Goal: Information Seeking & Learning: Learn about a topic

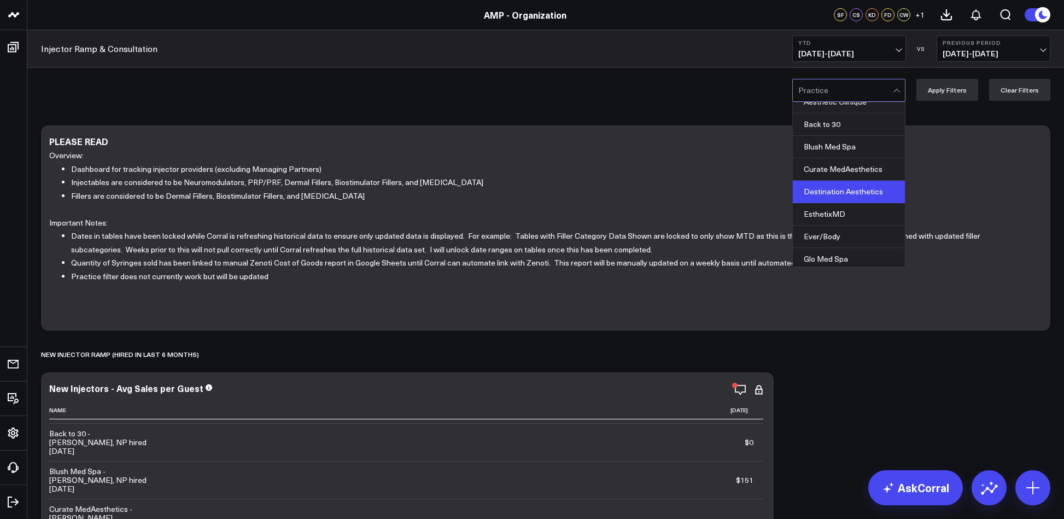
scroll to position [91, 0]
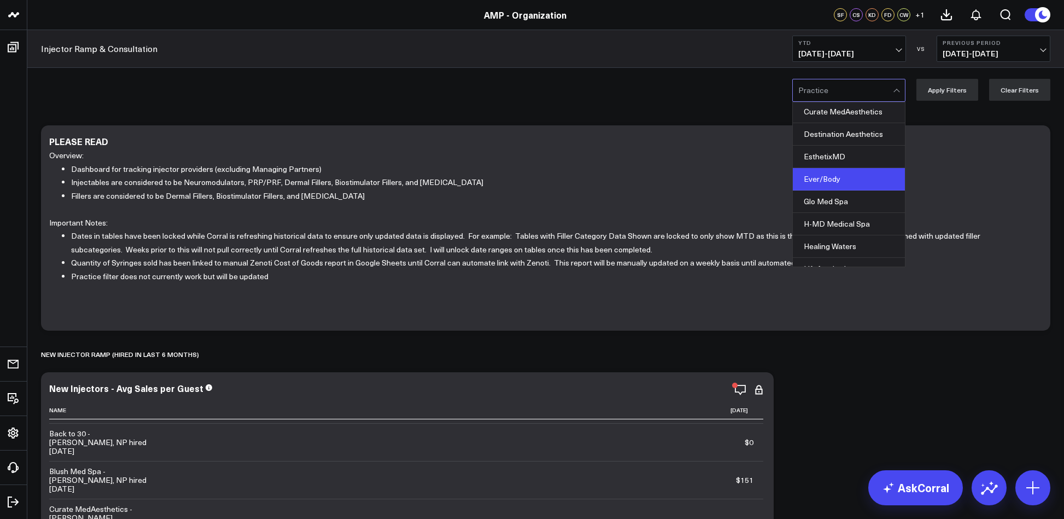
click at [839, 172] on div "Ever/Body" at bounding box center [849, 179] width 112 height 22
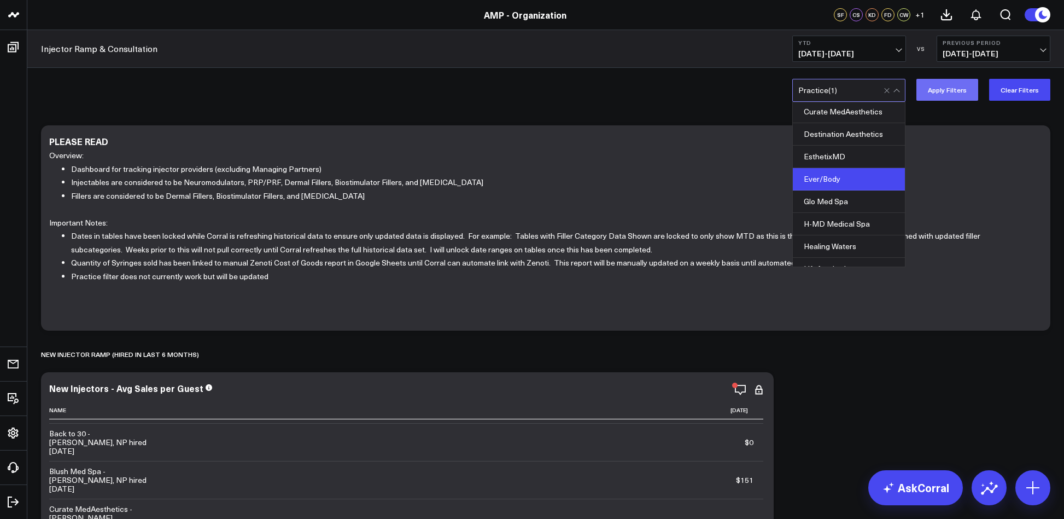
click at [968, 89] on button "Apply Filters" at bounding box center [948, 90] width 62 height 22
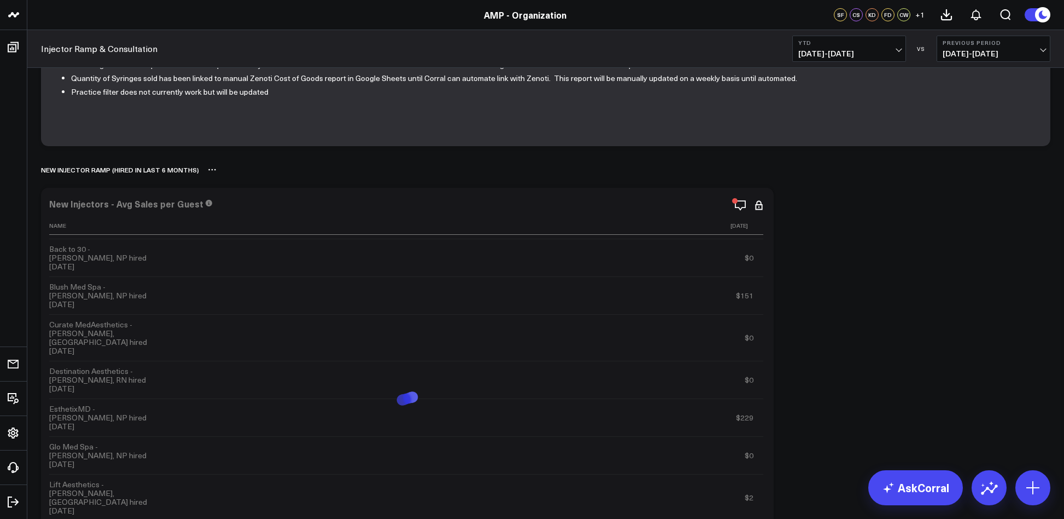
scroll to position [193, 0]
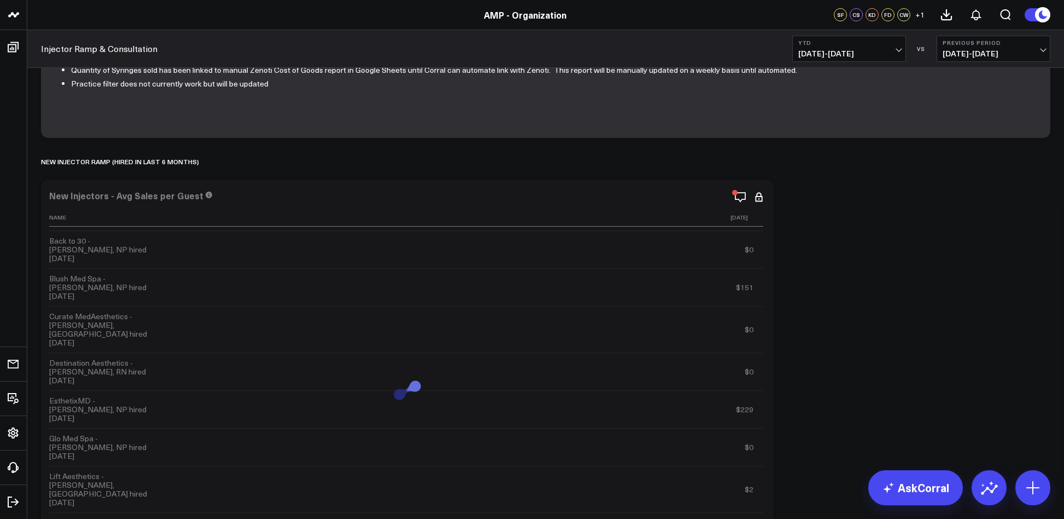
click at [863, 49] on span "01/01/25 - 09/02/25" at bounding box center [850, 53] width 102 height 9
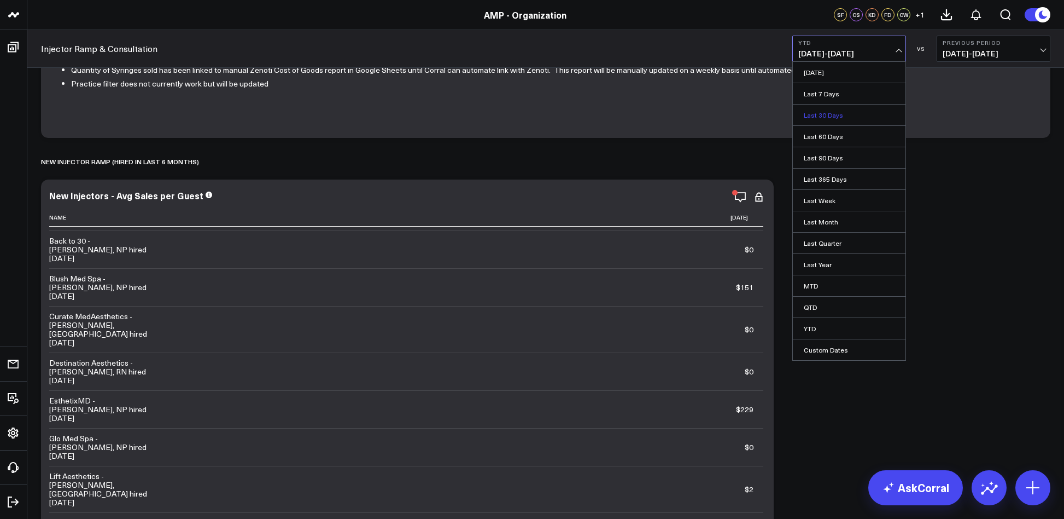
click at [815, 115] on link "Last 30 Days" at bounding box center [849, 114] width 113 height 21
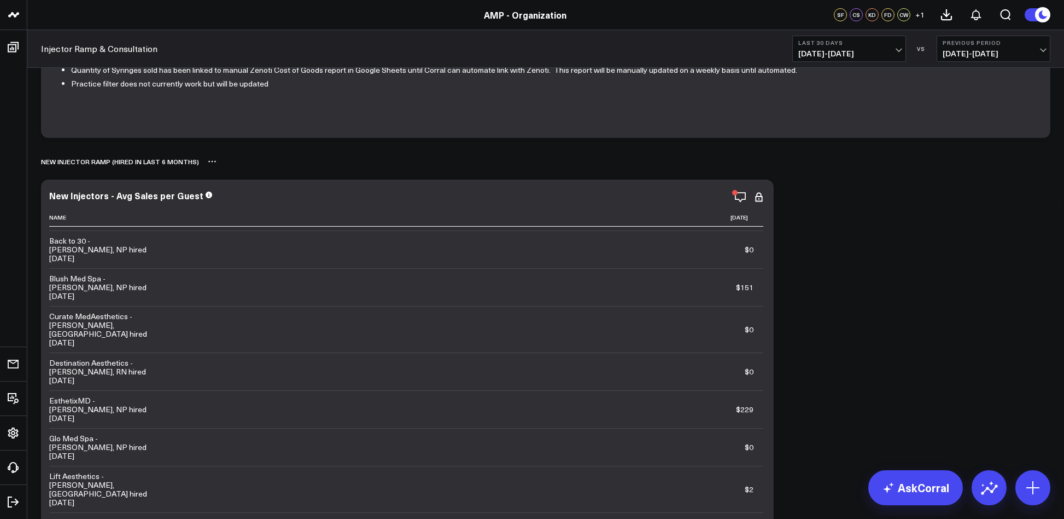
scroll to position [184, 0]
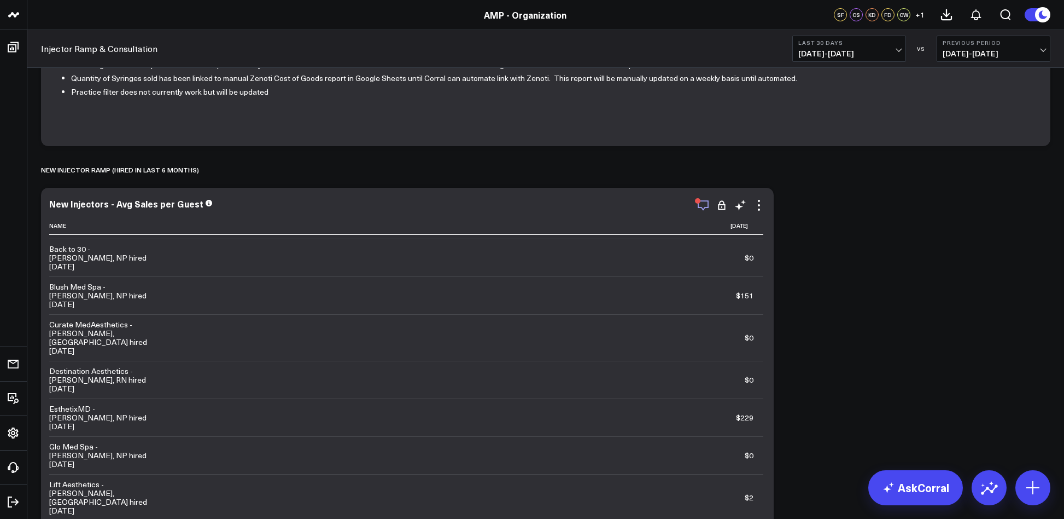
click at [697, 205] on icon "button" at bounding box center [703, 205] width 13 height 13
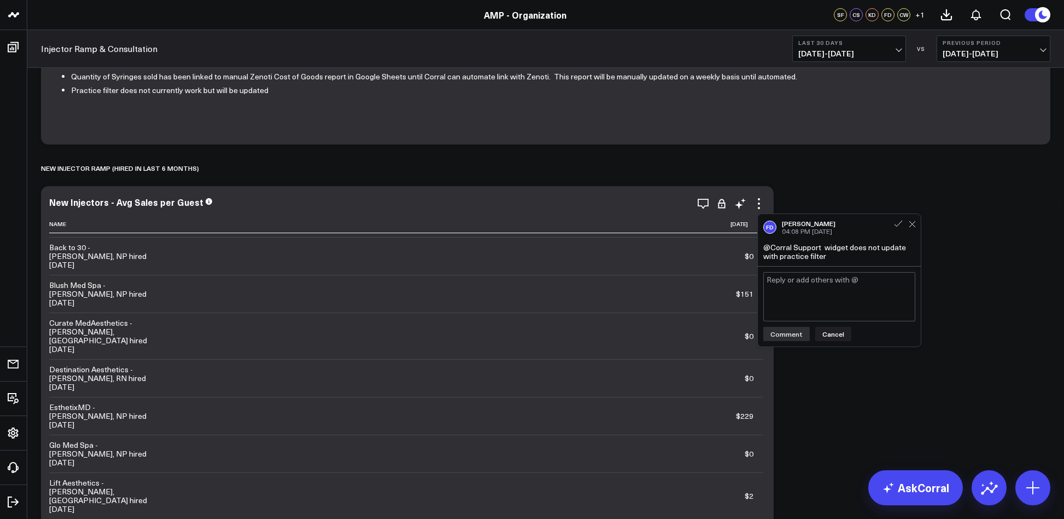
scroll to position [187, 0]
click at [695, 173] on div "NEW INJECTOR RAMP (HIRED IN LAST 6 MONTHS)" at bounding box center [546, 167] width 1010 height 25
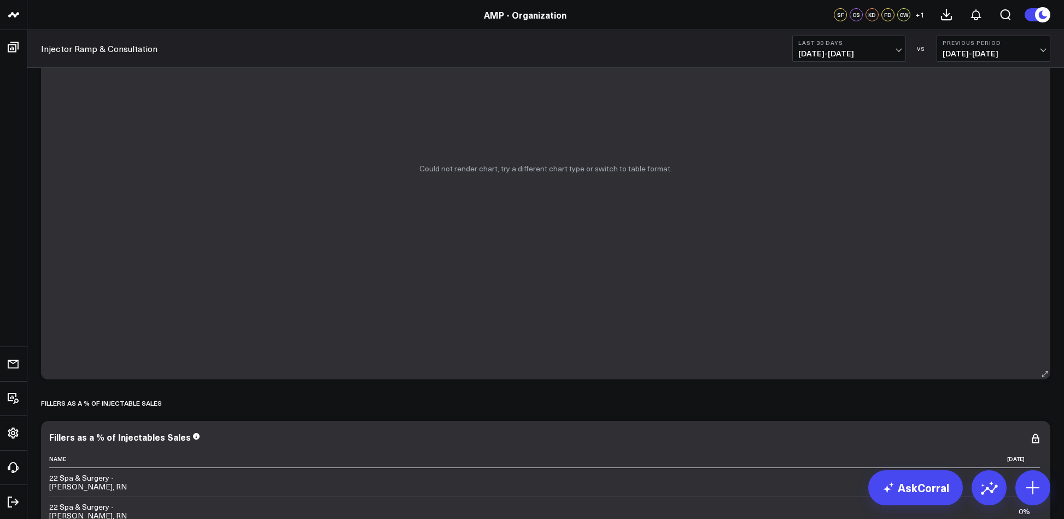
scroll to position [2217, 0]
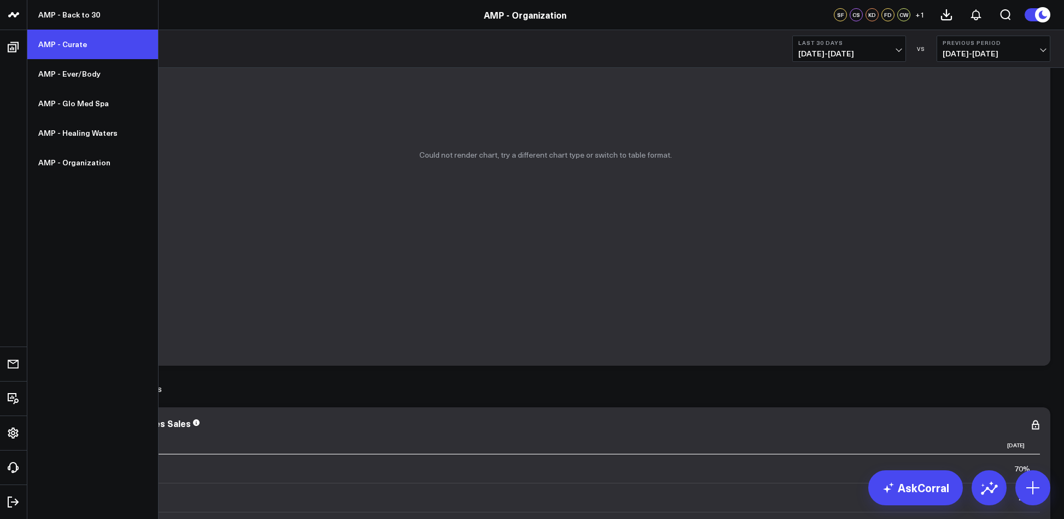
click at [72, 45] on link "AMP - Curate" at bounding box center [92, 45] width 131 height 30
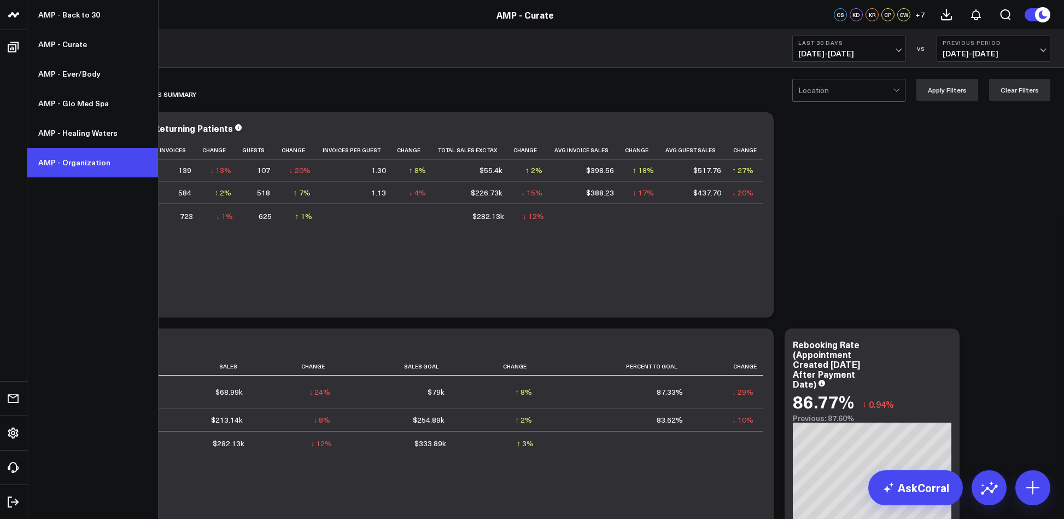
click at [75, 158] on link "AMP - Organization" at bounding box center [92, 163] width 131 height 30
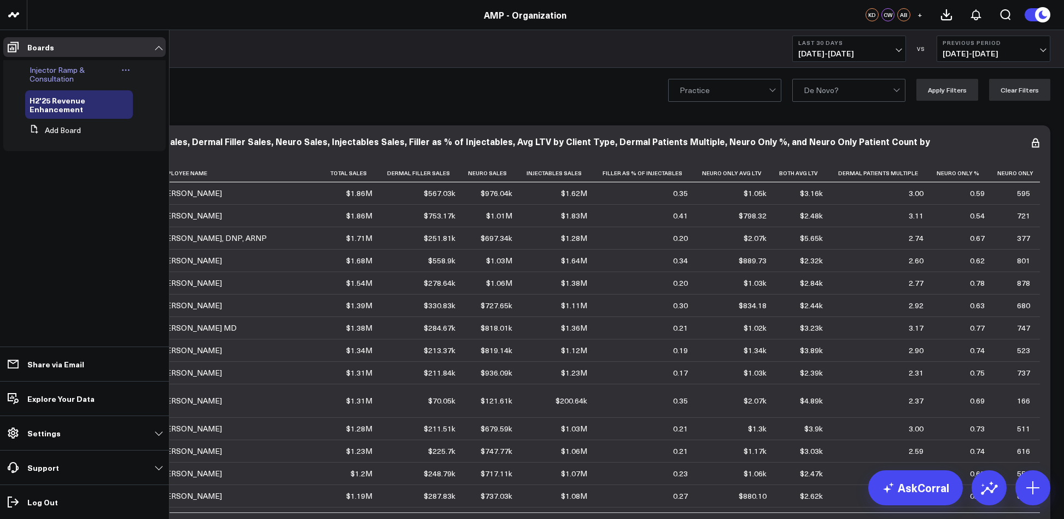
click at [64, 68] on span "Injector Ramp & Consultation" at bounding box center [57, 74] width 55 height 19
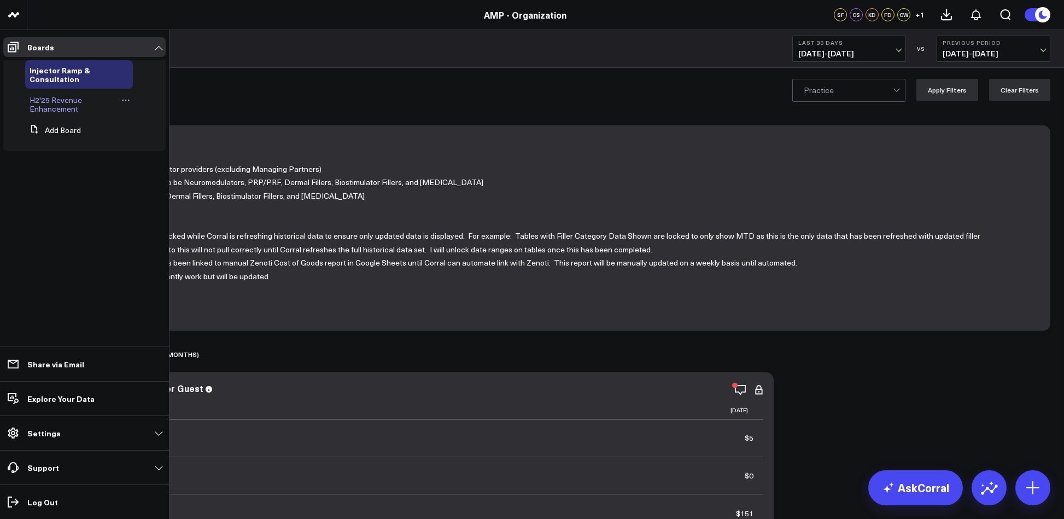
click at [51, 104] on span "H2'25 Revenue Enhancement" at bounding box center [56, 104] width 53 height 19
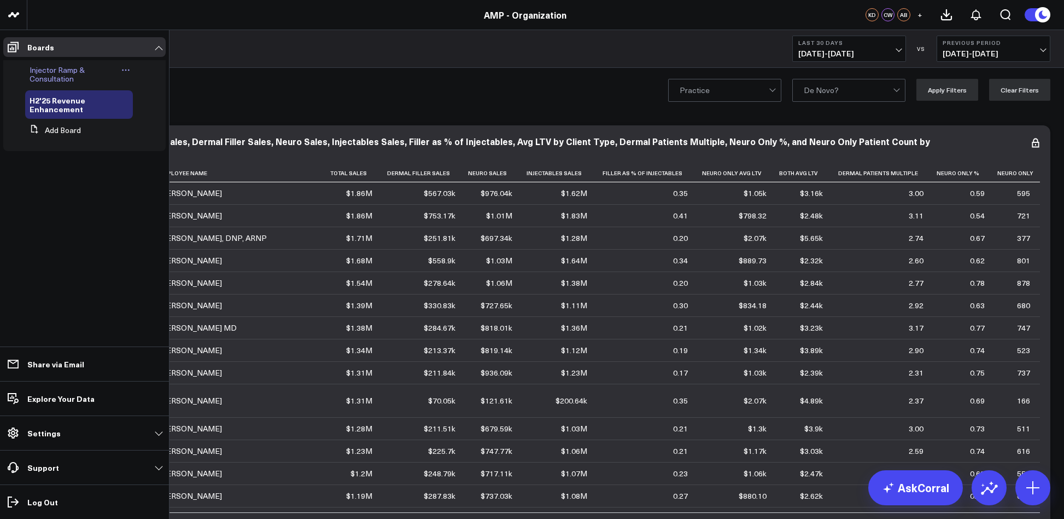
click at [63, 78] on span "Injector Ramp & Consultation" at bounding box center [57, 74] width 55 height 19
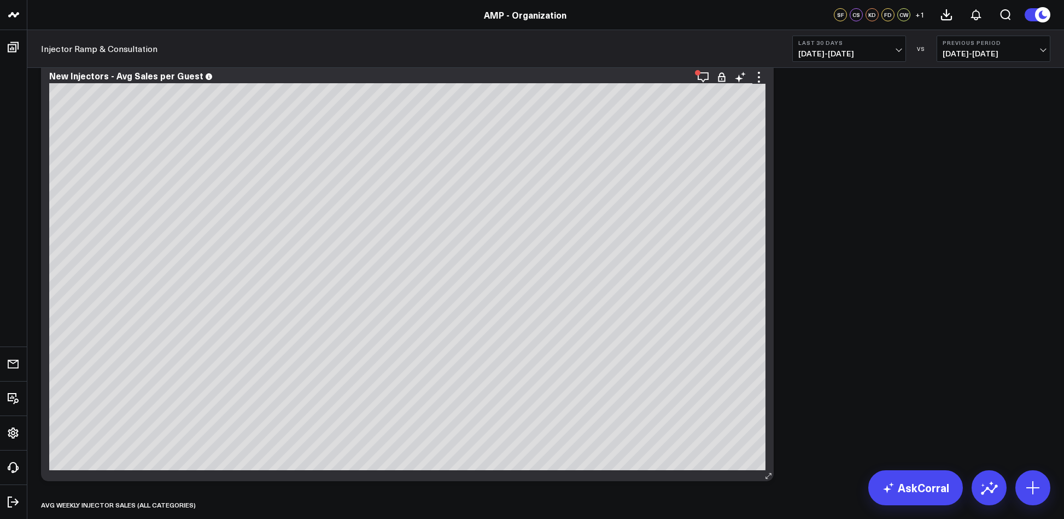
scroll to position [752, 0]
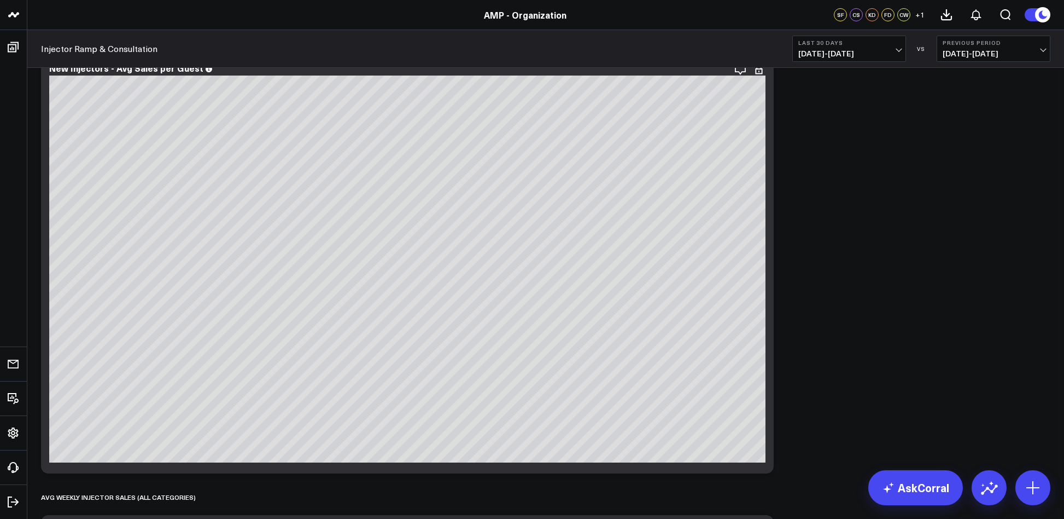
click at [812, 44] on b "Last 30 Days" at bounding box center [850, 42] width 102 height 7
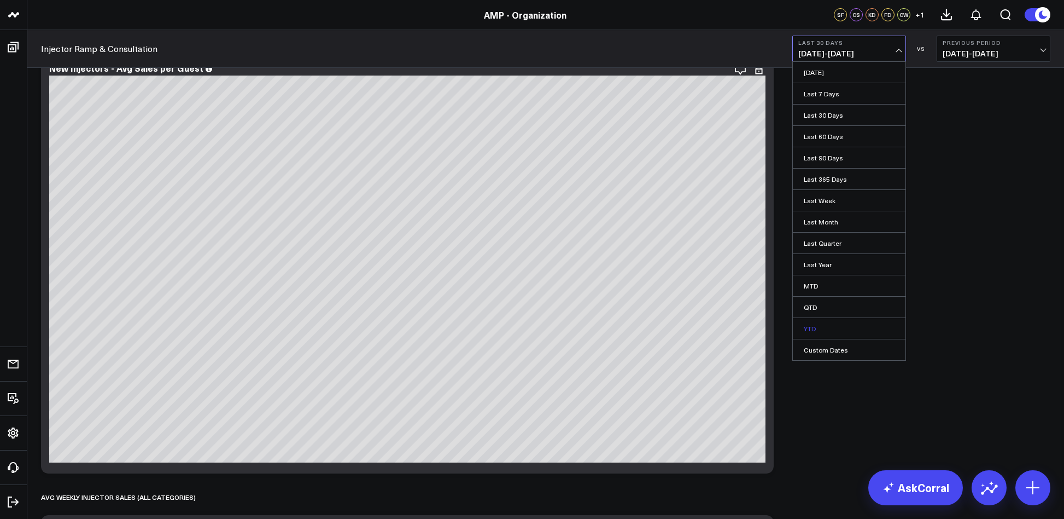
click at [830, 322] on link "YTD" at bounding box center [849, 328] width 113 height 21
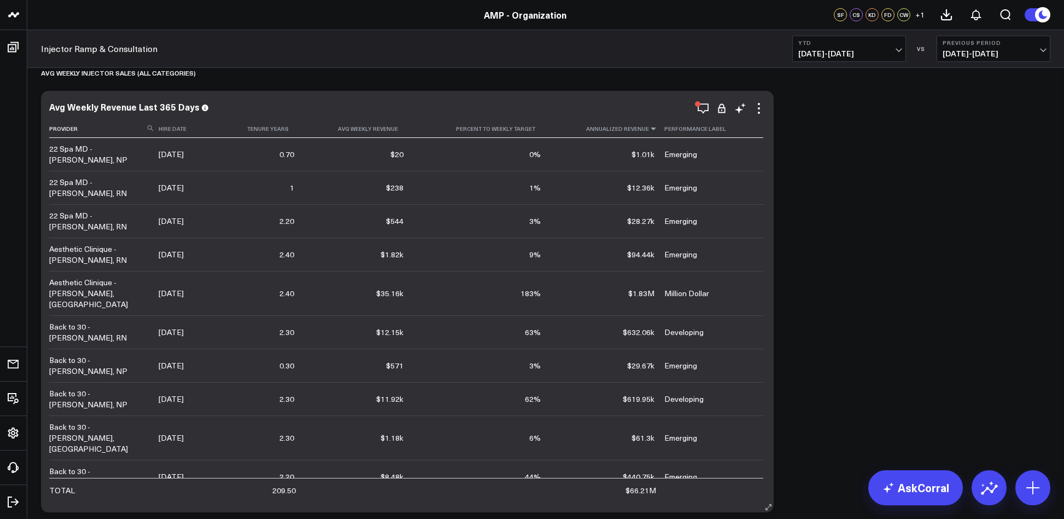
scroll to position [1174, 0]
click at [652, 132] on icon at bounding box center [653, 130] width 9 height 7
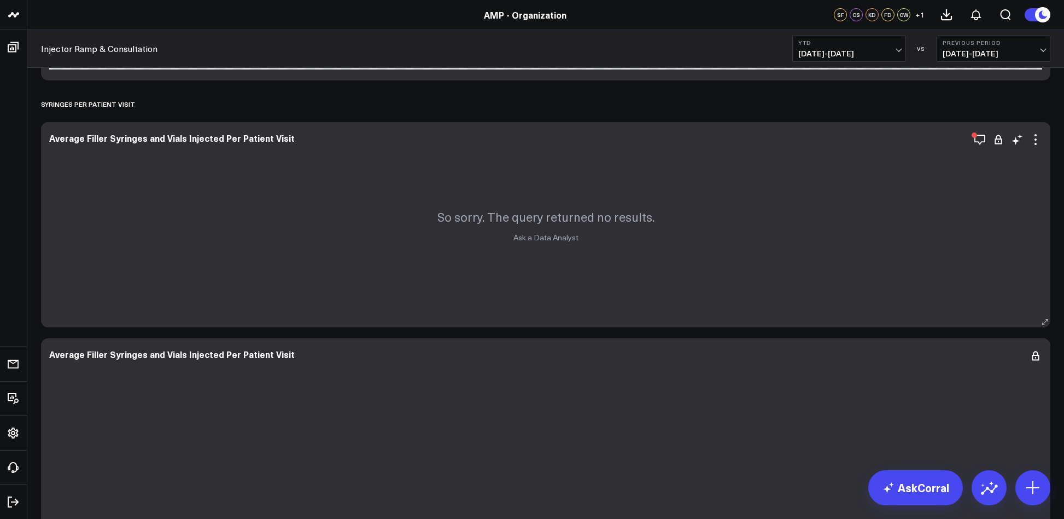
scroll to position [1870, 0]
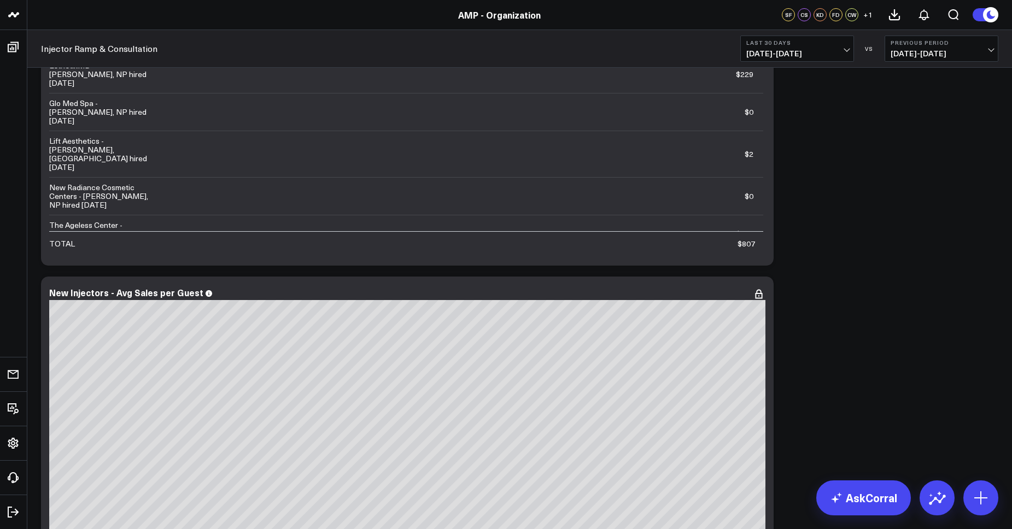
scroll to position [530, 0]
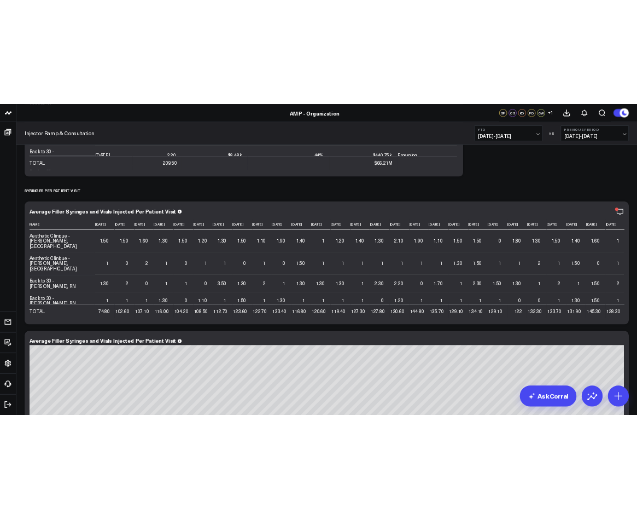
scroll to position [1566, 0]
